Goal: Find specific page/section: Find specific page/section

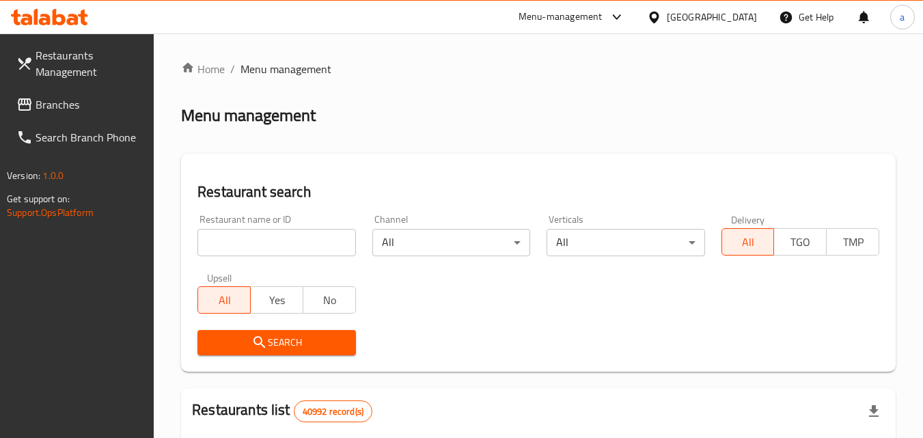
click at [692, 18] on div "United Arab Emirates" at bounding box center [712, 17] width 90 height 15
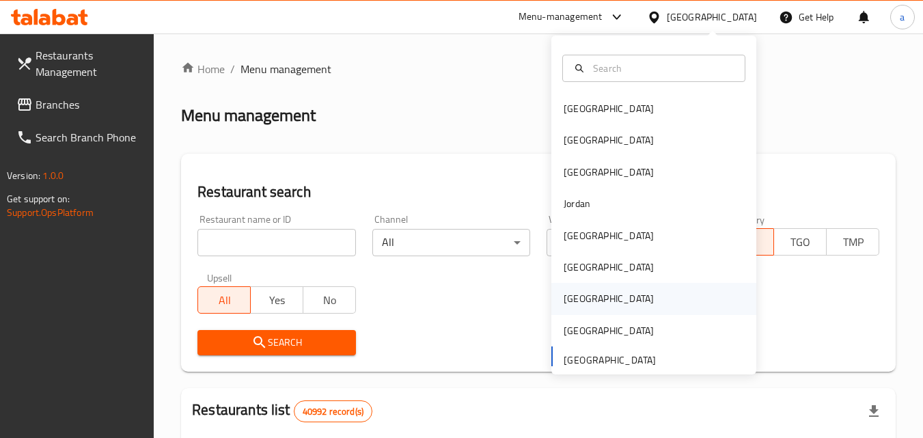
click at [576, 293] on div "Qatar" at bounding box center [609, 298] width 90 height 15
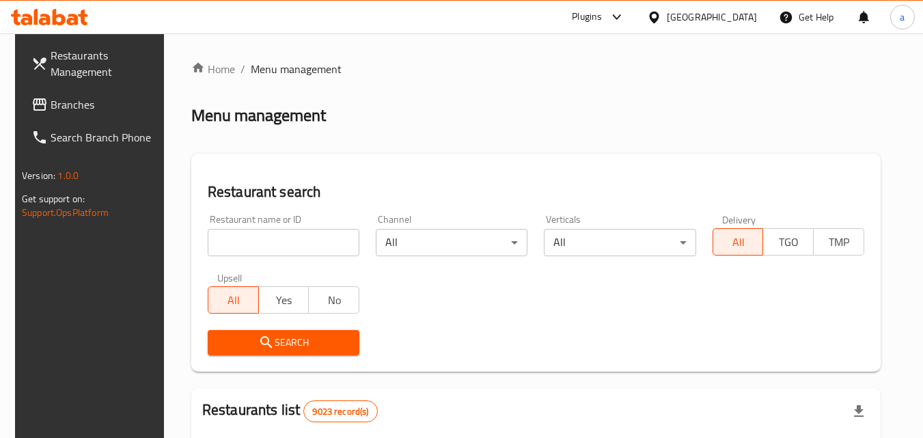
click at [51, 100] on span "Branches" at bounding box center [105, 104] width 108 height 16
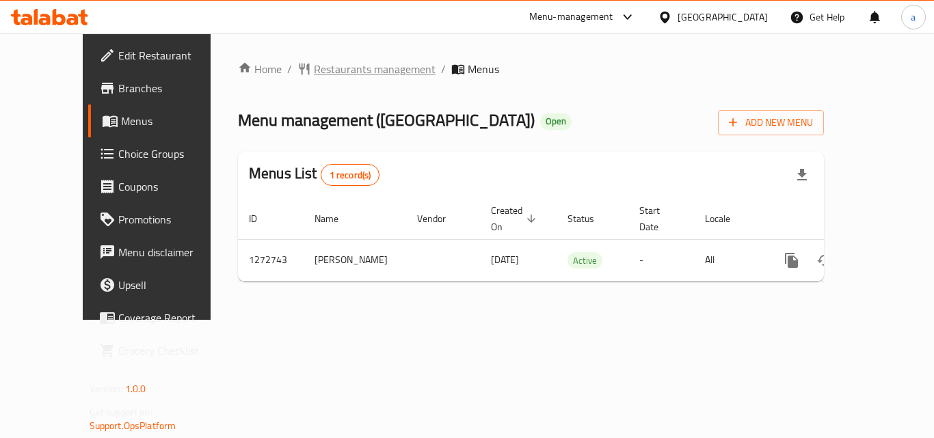
click at [314, 70] on span "Restaurants management" at bounding box center [375, 69] width 122 height 16
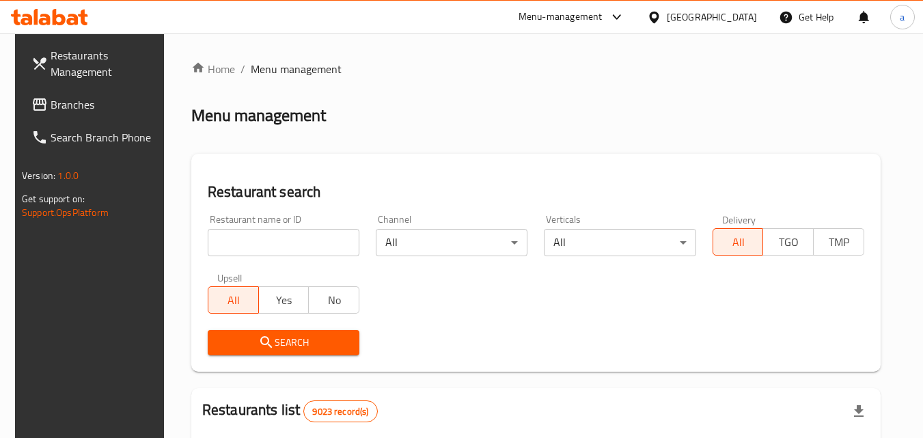
click at [667, 22] on div at bounding box center [657, 17] width 20 height 15
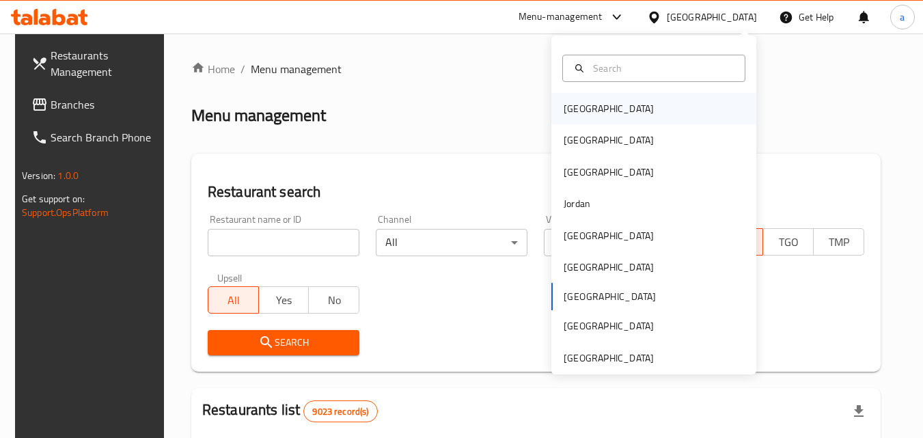
click at [590, 107] on div "[GEOGRAPHIC_DATA]" at bounding box center [609, 108] width 112 height 31
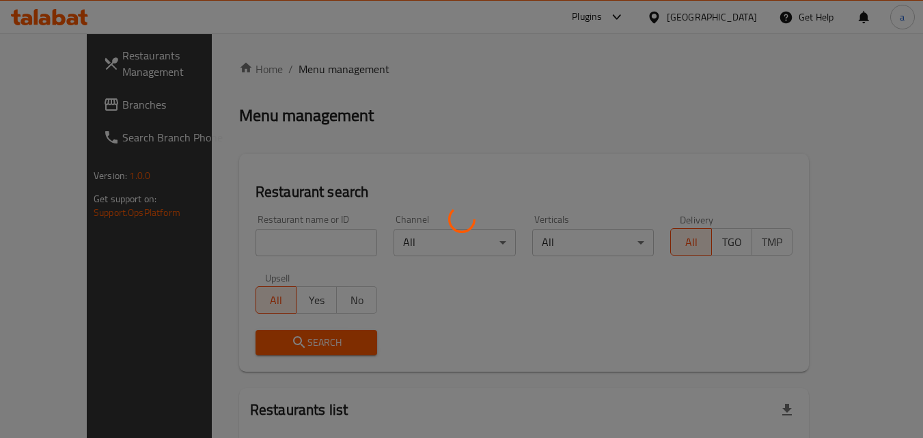
click at [67, 111] on div at bounding box center [461, 219] width 923 height 438
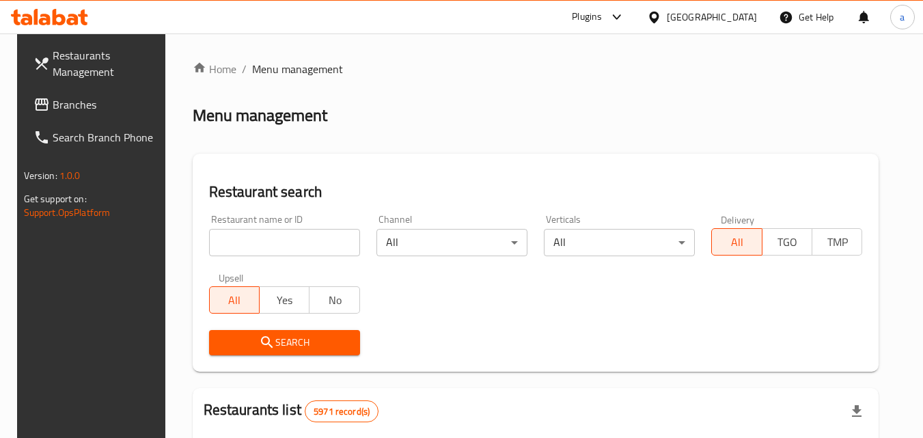
click at [65, 85] on link "Restaurants Management" at bounding box center [97, 63] width 149 height 49
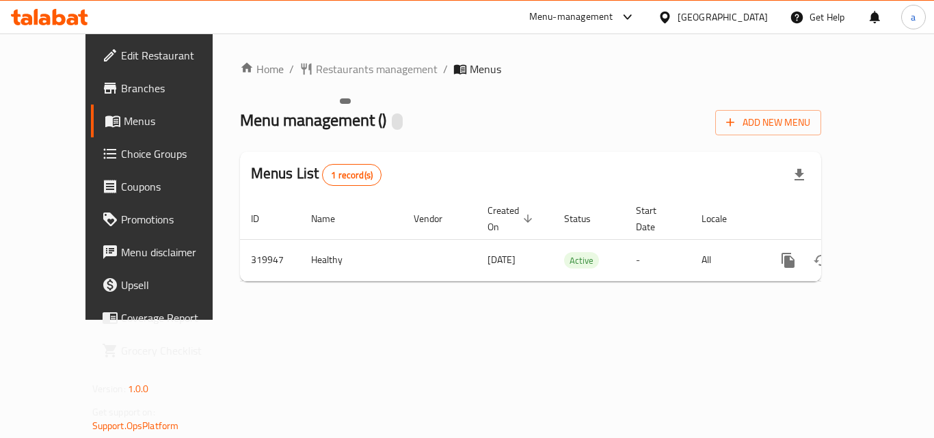
click at [392, 116] on div at bounding box center [397, 121] width 11 height 16
click at [392, 123] on div at bounding box center [397, 121] width 11 height 16
